Goal: Information Seeking & Learning: Understand process/instructions

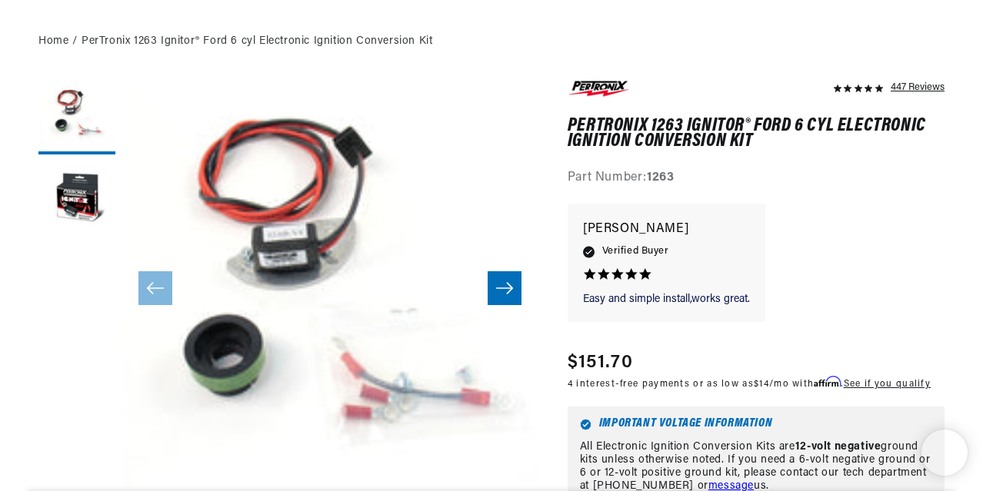
scroll to position [538, 0]
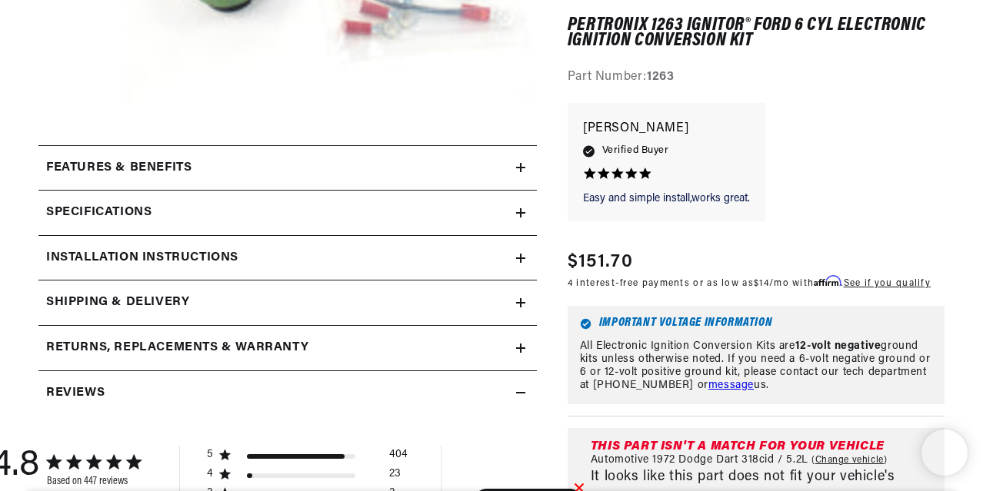
click at [129, 245] on summary "Installation instructions" at bounding box center [287, 258] width 498 height 45
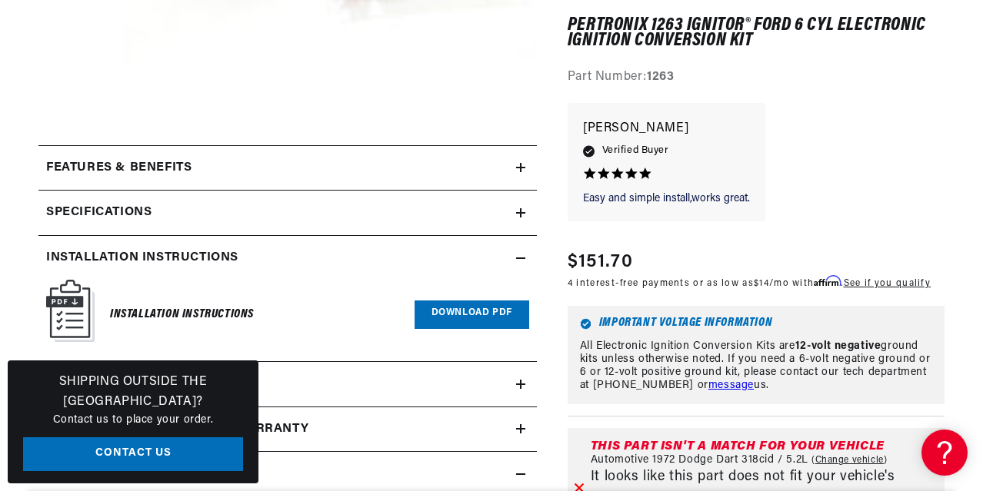
scroll to position [0, 466]
click at [88, 322] on img at bounding box center [70, 311] width 48 height 62
click at [471, 314] on link "Download PDF" at bounding box center [472, 315] width 115 height 28
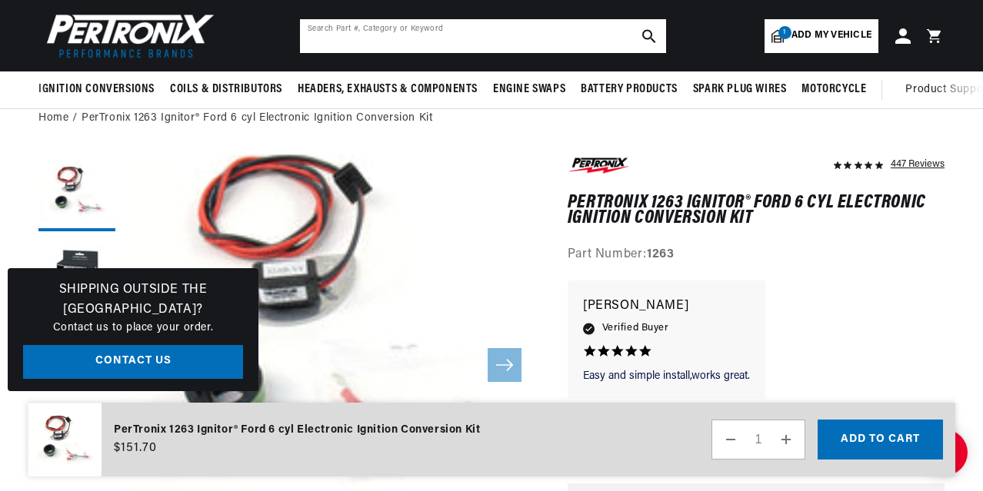
click at [405, 38] on input "text" at bounding box center [483, 36] width 366 height 34
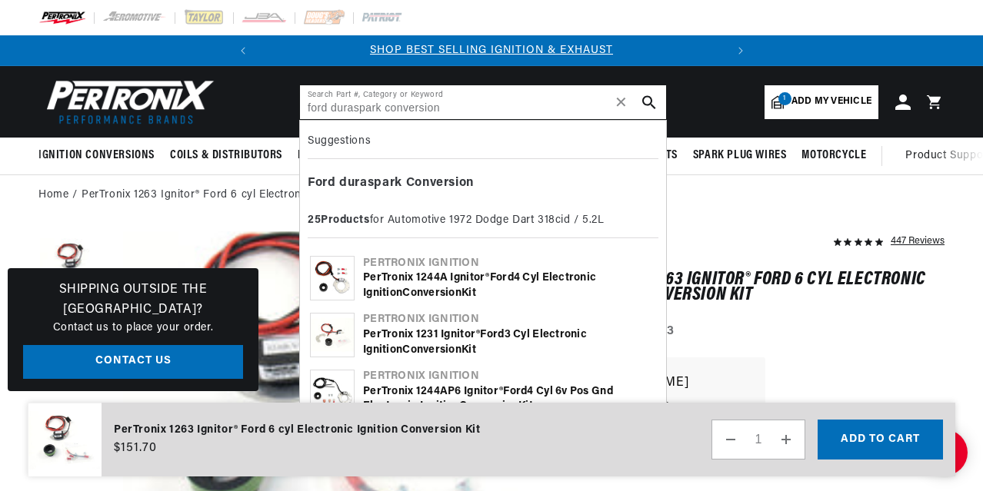
scroll to position [0, 466]
click at [351, 106] on input "ford duraspark conversion" at bounding box center [483, 102] width 366 height 34
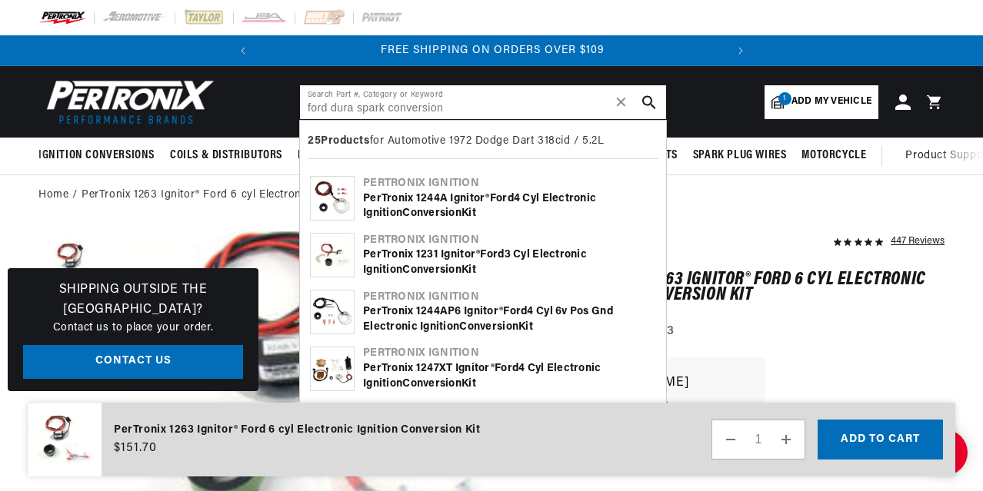
click at [508, 115] on input "ford dura spark conversion" at bounding box center [483, 102] width 366 height 34
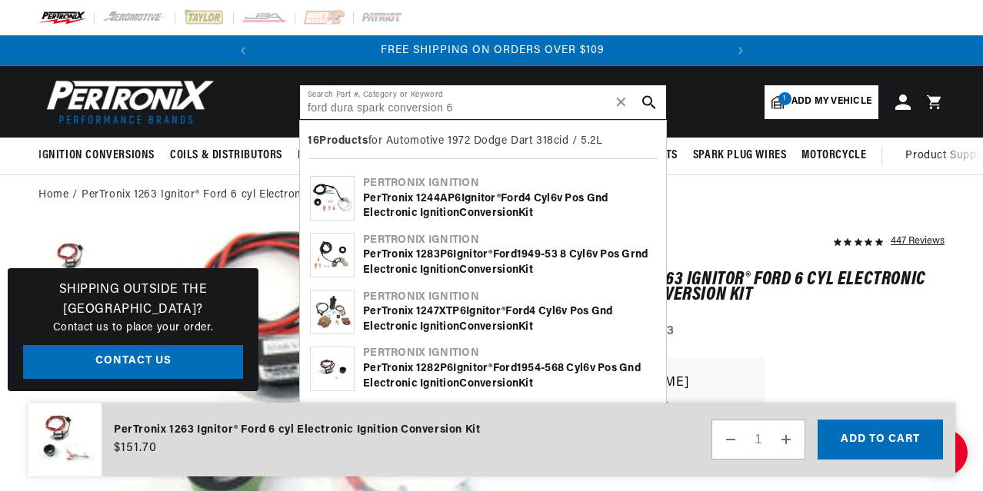
scroll to position [0, 0]
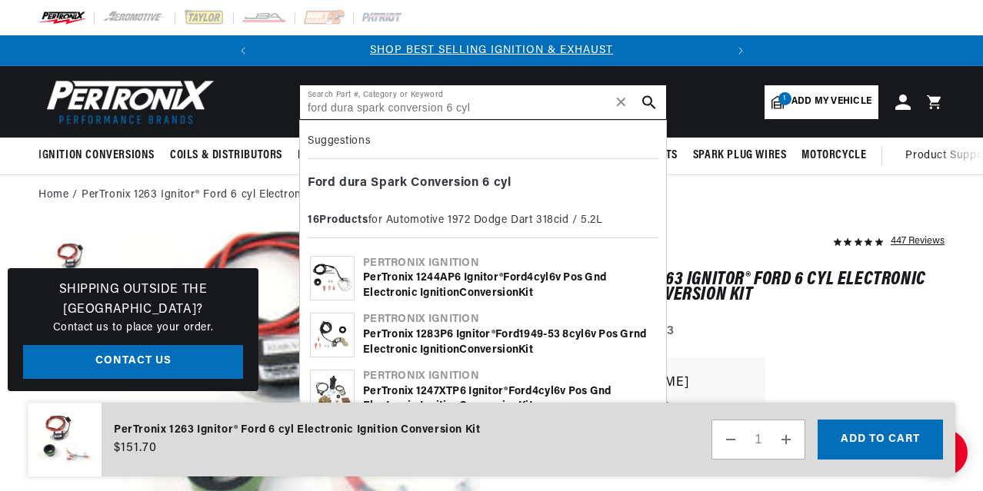
type input "ford dura spark conversion 6 cyl"
click at [661, 102] on button "search button" at bounding box center [649, 102] width 34 height 34
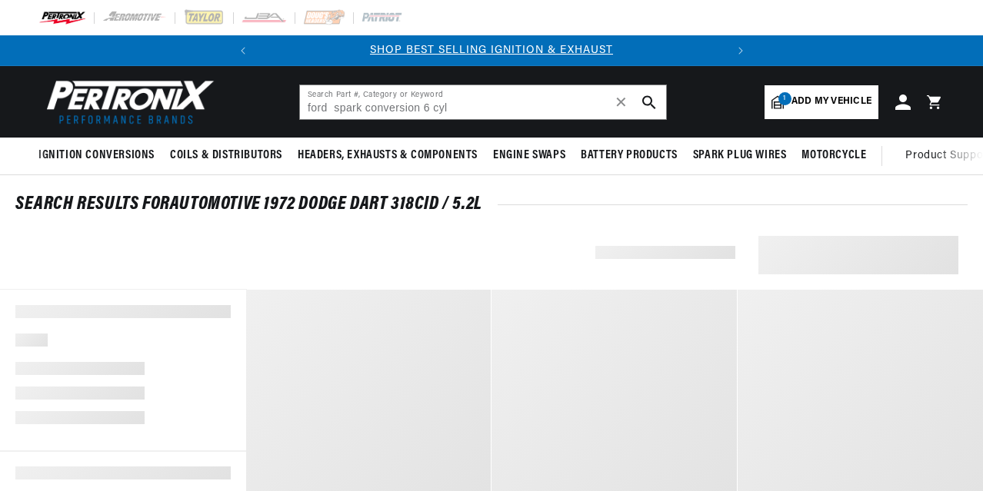
type input "ford spark conversion 6 cyl"
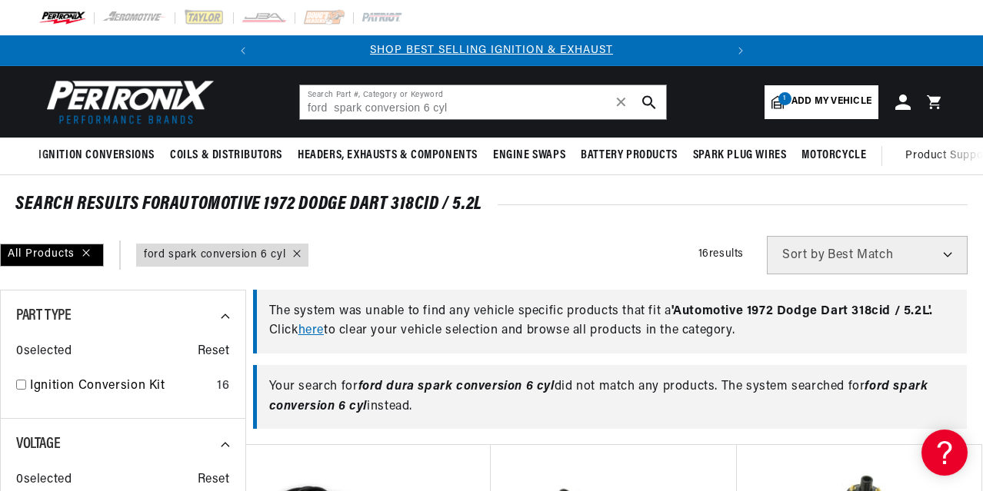
scroll to position [0, 466]
click at [823, 99] on span "Add my vehicle" at bounding box center [831, 102] width 80 height 15
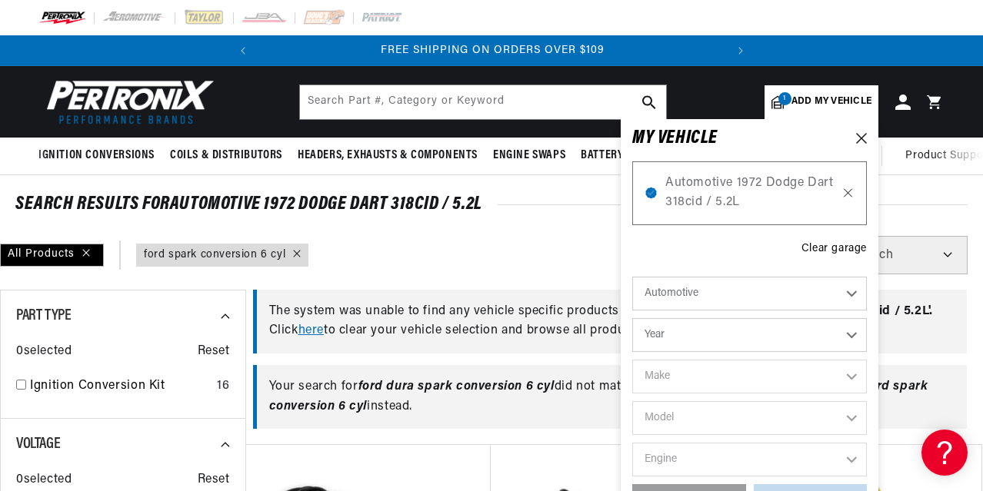
click at [849, 188] on icon at bounding box center [847, 193] width 13 height 12
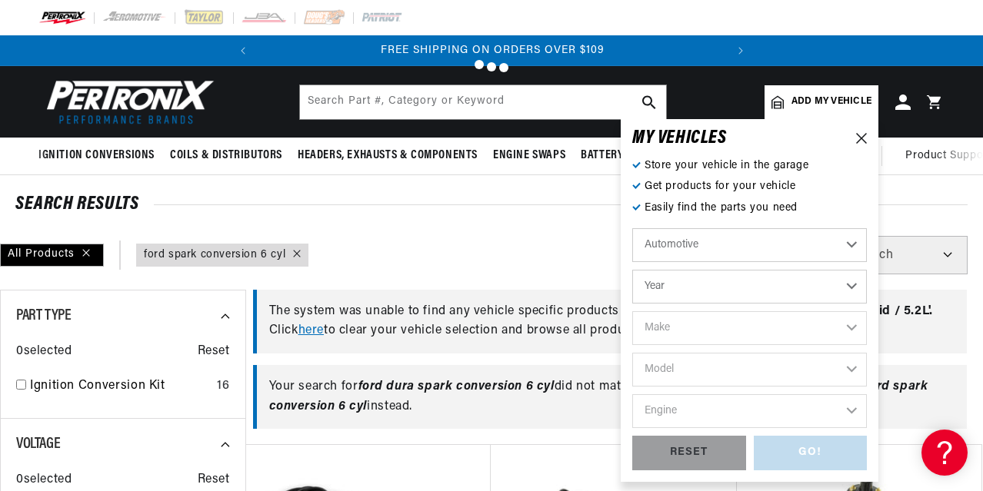
click at [748, 246] on select "Automotive Agricultural Industrial Marine Motorcycle" at bounding box center [749, 245] width 235 height 34
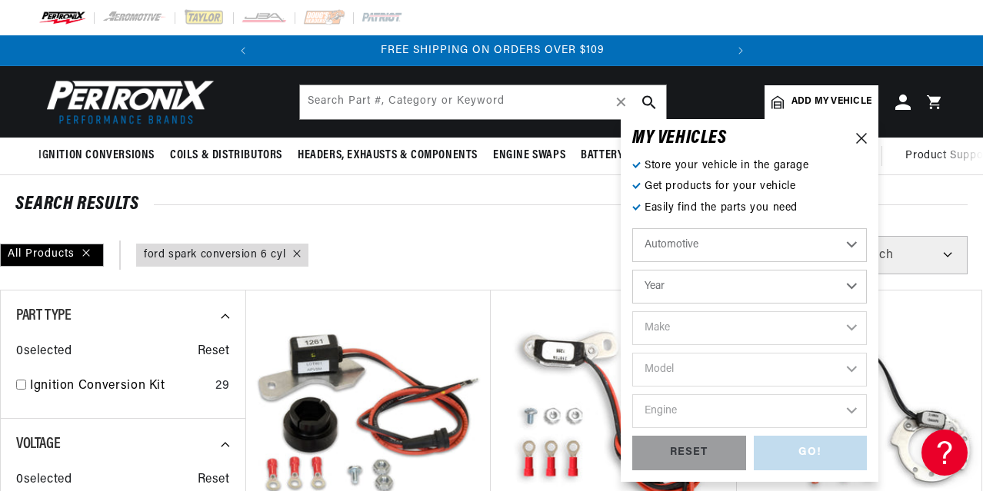
type input "ford spark conversion 6 cyl"
click at [740, 261] on select "Automotive Agricultural Industrial Marine Motorcycle" at bounding box center [749, 245] width 235 height 34
click at [735, 279] on select "Year 2024 2023 2022 2021 2020 2019 2018 2017 2016 2015 2014 2013 2012 2011 2010…" at bounding box center [749, 287] width 235 height 34
select select "1983"
click at [632, 270] on select "Year 2024 2023 2022 2021 2020 2019 2018 2017 2016 2015 2014 2013 2012 2011 2010…" at bounding box center [749, 287] width 235 height 34
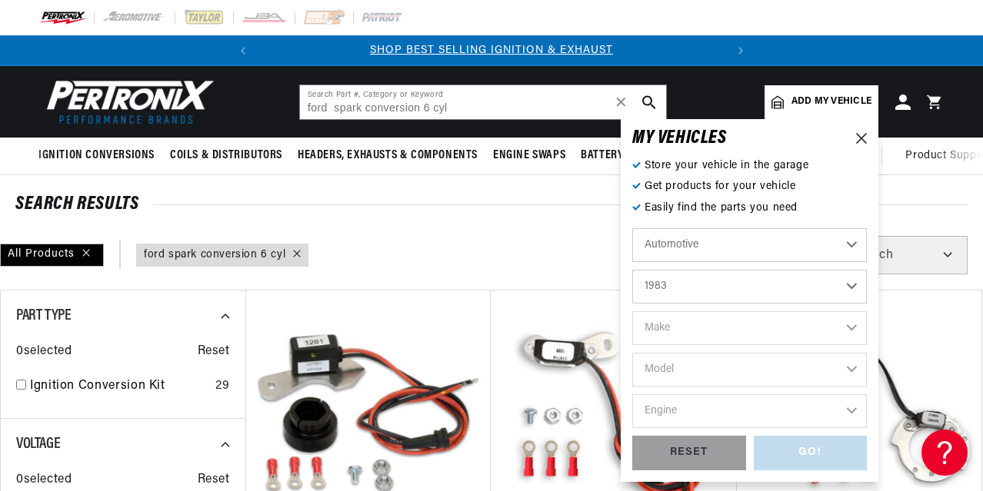
select select "Year"
select select "1983"
click at [675, 319] on select "Make American Motors Avanti Buick Cadillac Chevrolet Chrysler Dodge Excalibur F…" at bounding box center [749, 328] width 235 height 34
select select "Ford"
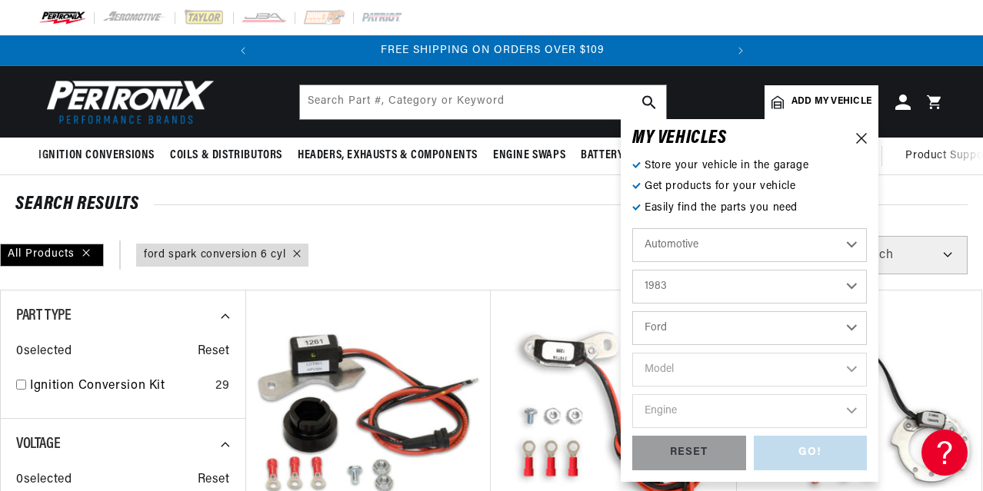
click at [632, 311] on select "Make American Motors Avanti Buick Cadillac Chevrolet Chrysler Dodge Excalibur F…" at bounding box center [749, 328] width 235 height 34
select select "Ford"
click at [708, 378] on select "Model Bronco E-100 Econoline E-100 Econoline Club Wagon E-150 Econoline E-150 E…" at bounding box center [749, 370] width 235 height 34
select select "F-150"
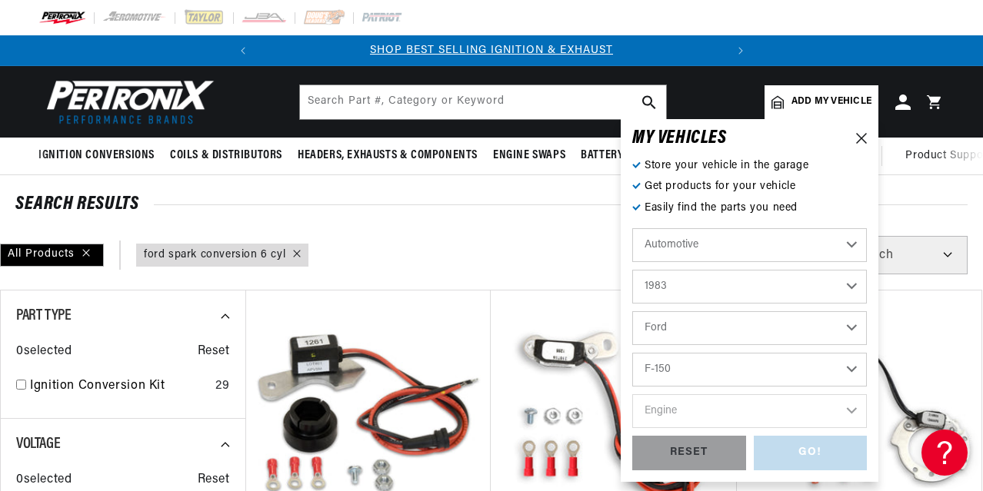
click at [632, 353] on select "Model Bronco E-100 Econoline E-100 Econoline Club Wagon E-150 Econoline E-150 E…" at bounding box center [749, 370] width 235 height 34
select select "F-150"
click at [714, 416] on select "Engine 4.9L 5.0L 5.8L" at bounding box center [749, 412] width 235 height 34
select select "4.9L"
click at [632, 395] on select "Engine 4.9L 5.0L 5.8L" at bounding box center [749, 412] width 235 height 34
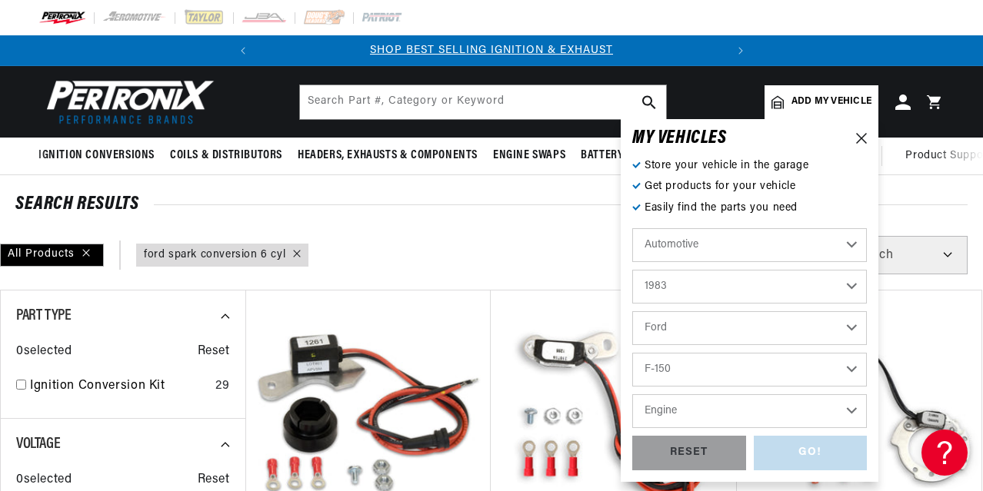
select select "4.9L"
click at [800, 455] on div "GO!" at bounding box center [811, 453] width 114 height 35
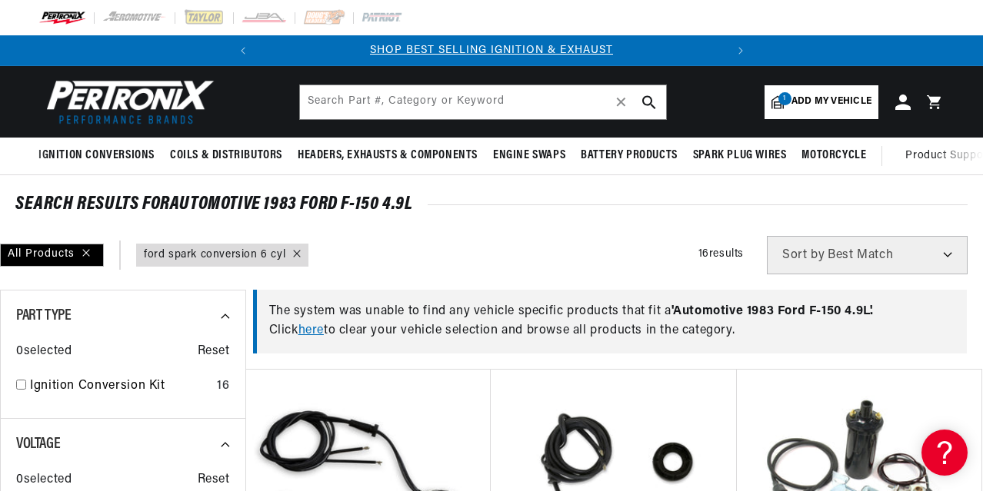
type input "ford spark conversion 6 cyl"
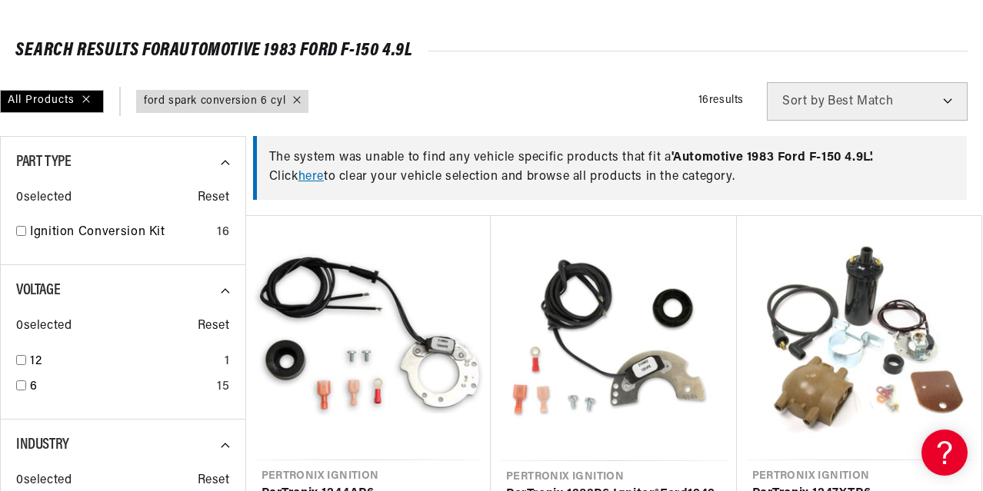
scroll to position [231, 0]
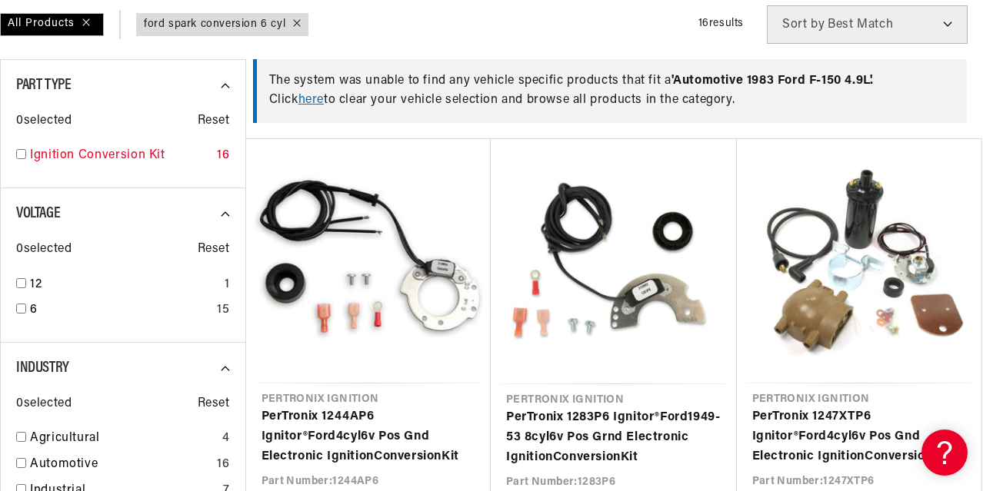
click at [22, 157] on input "checkbox" at bounding box center [21, 154] width 10 height 10
checkbox input "true"
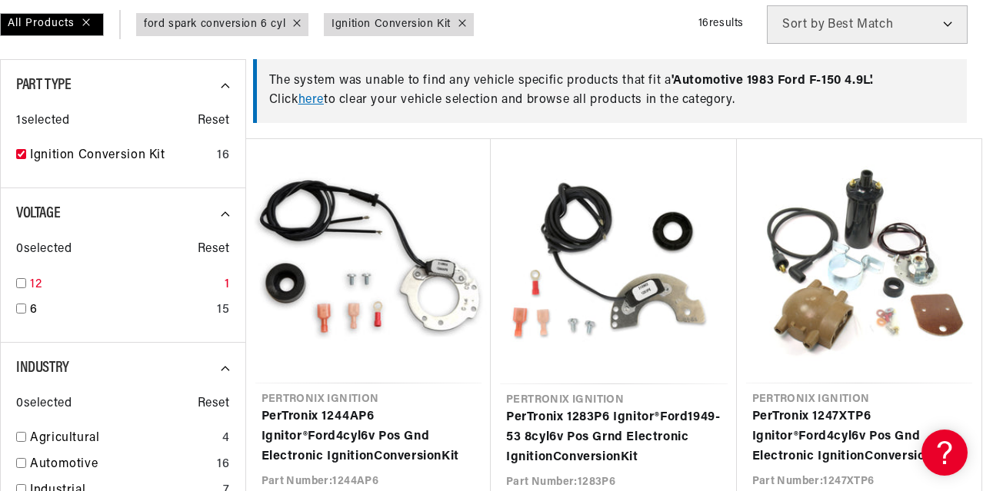
click at [24, 288] on input "checkbox" at bounding box center [21, 283] width 10 height 10
checkbox input "true"
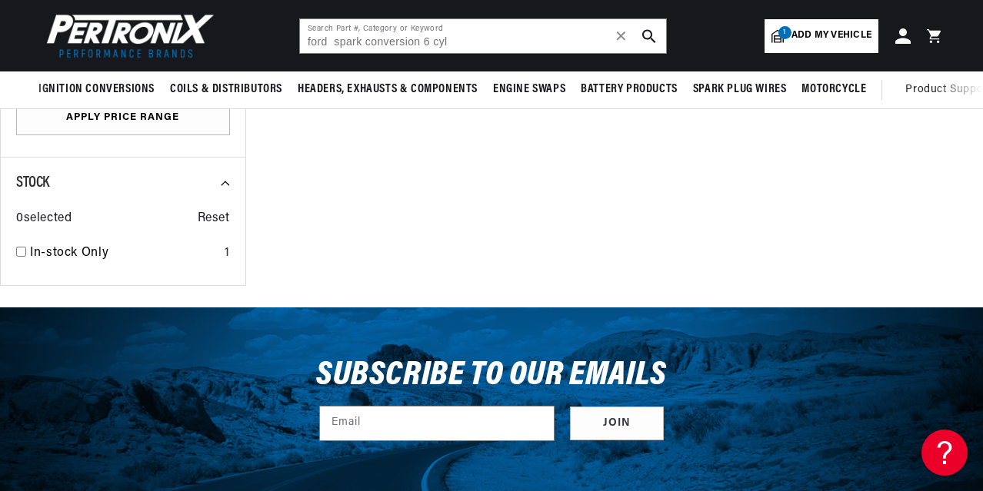
scroll to position [461, 0]
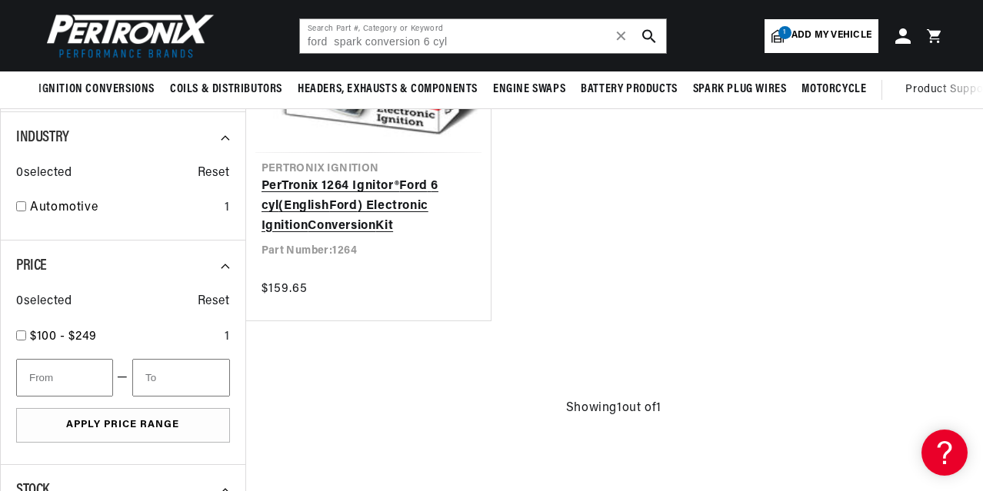
click at [363, 182] on link "PerTronix 1264 Ignitor® Ford 6 cyl (English Ford ) Electronic Ignition Conversi…" at bounding box center [368, 206] width 215 height 59
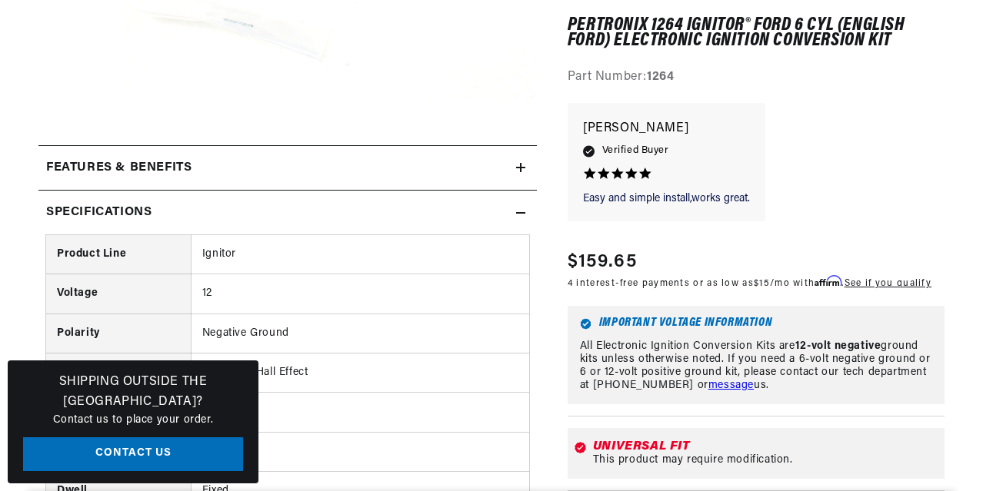
click at [523, 214] on icon at bounding box center [520, 212] width 9 height 9
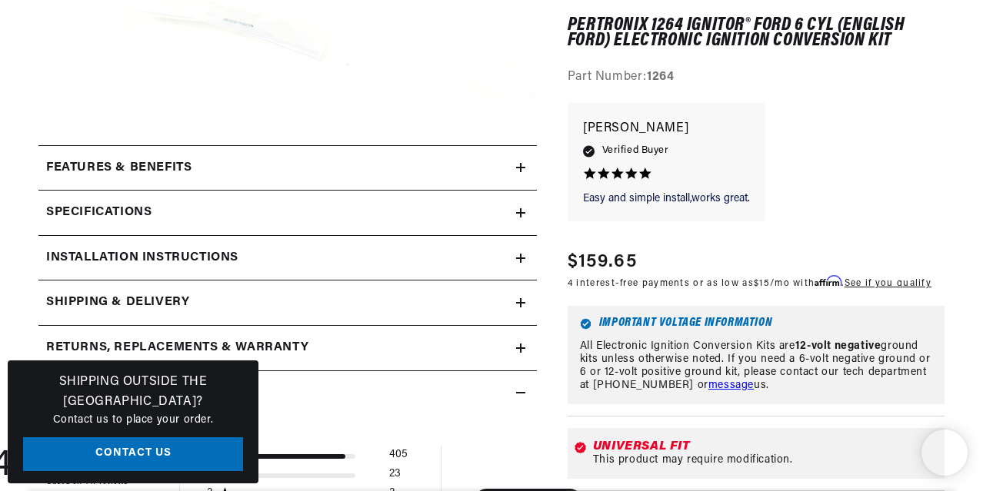
click at [521, 255] on icon at bounding box center [520, 258] width 9 height 9
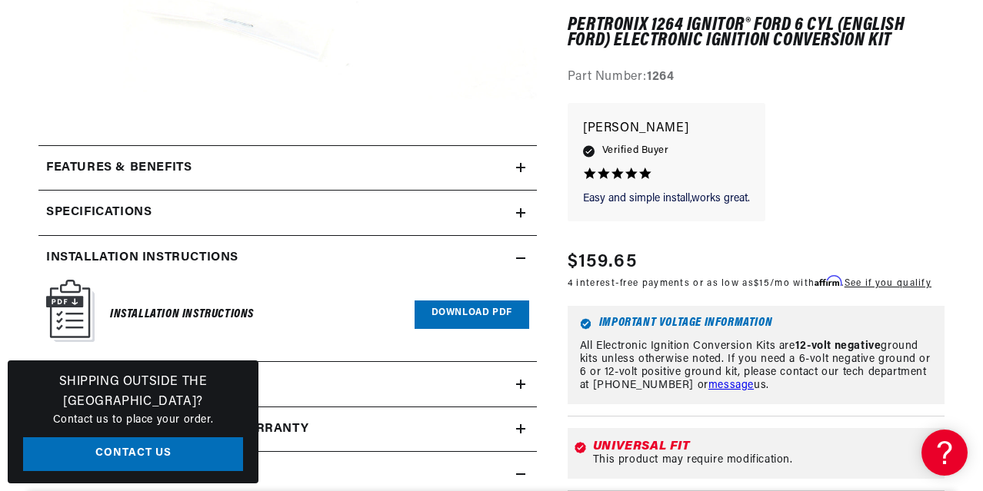
scroll to position [0, 0]
click at [504, 313] on link "Download PDF" at bounding box center [472, 315] width 115 height 28
